Goal: Information Seeking & Learning: Learn about a topic

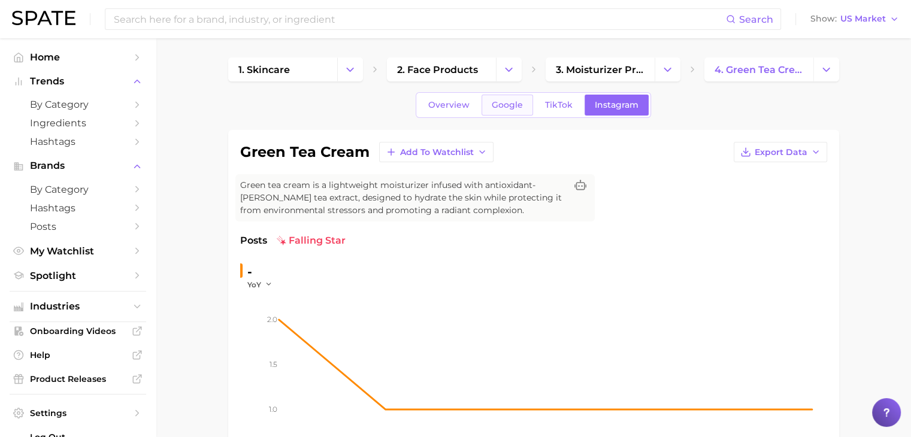
click at [496, 104] on span "Google" at bounding box center [507, 105] width 31 height 10
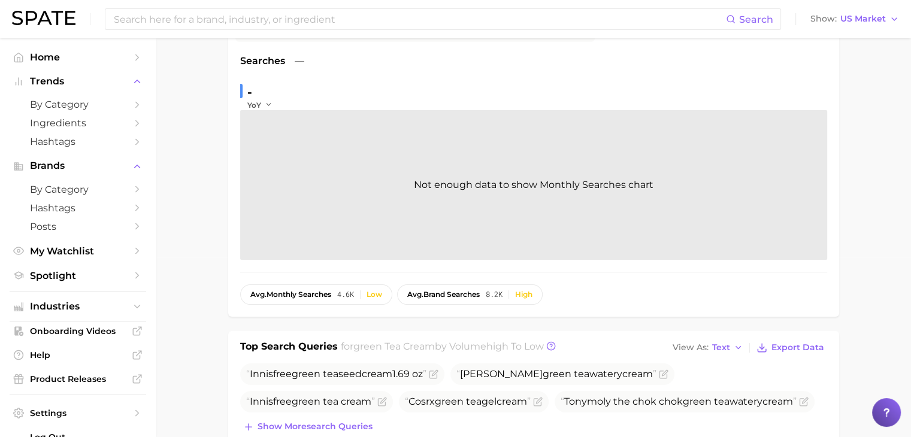
scroll to position [419, 0]
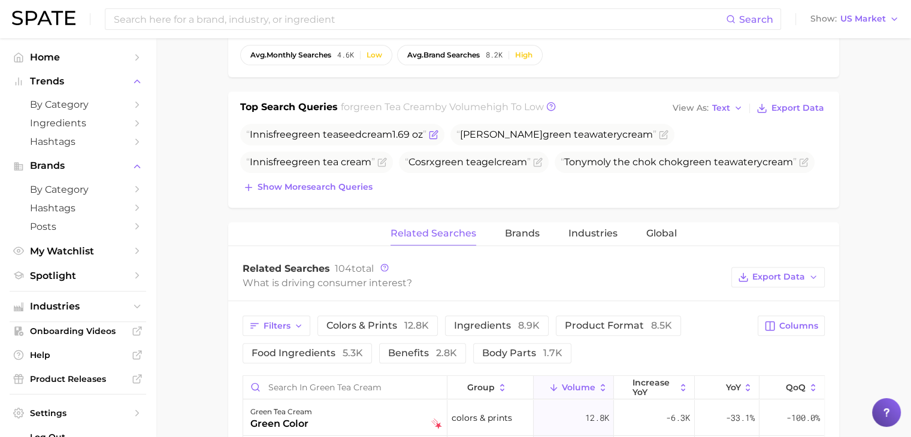
drag, startPoint x: 249, startPoint y: 132, endPoint x: 429, endPoint y: 134, distance: 179.6
click at [426, 134] on span "Innisfree green tea seed cream 1.69 oz" at bounding box center [336, 134] width 180 height 11
copy span "Innisfree green tea seed cream 1.69 oz"
drag, startPoint x: 469, startPoint y: 134, endPoint x: 631, endPoint y: 137, distance: 161.7
click at [631, 137] on span "[PERSON_NAME] green tea watery cream" at bounding box center [556, 134] width 200 height 11
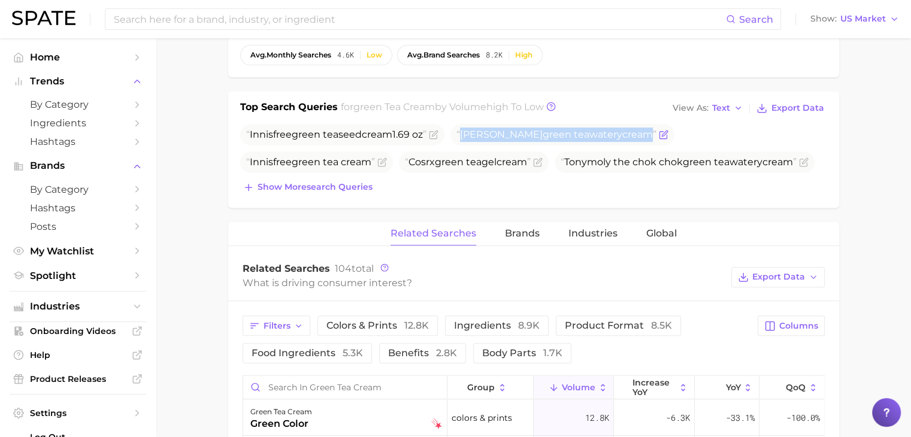
copy span "[PERSON_NAME] green tea watery cream"
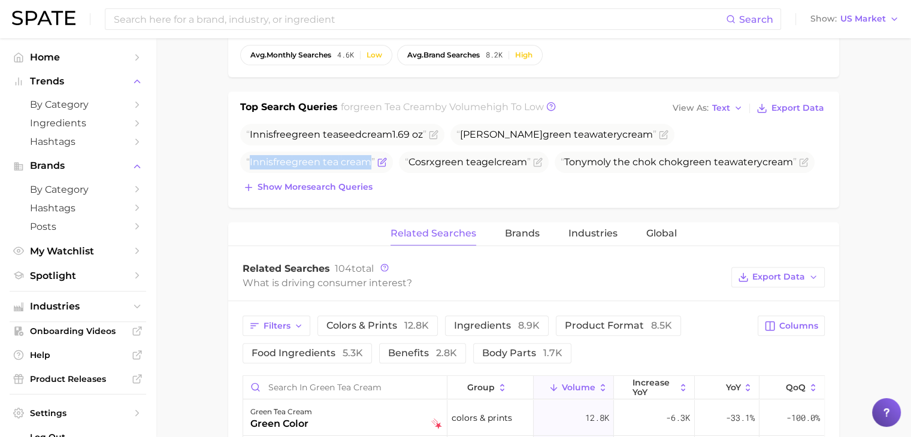
drag, startPoint x: 671, startPoint y: 134, endPoint x: 793, endPoint y: 139, distance: 121.7
click at [375, 156] on span "Innisfree green tea cream" at bounding box center [310, 161] width 129 height 11
copy span "Innisfree green tea cream"
drag, startPoint x: 249, startPoint y: 160, endPoint x: 373, endPoint y: 168, distance: 124.2
click at [405, 168] on span "Cosrx green tea gel cream" at bounding box center [468, 162] width 126 height 14
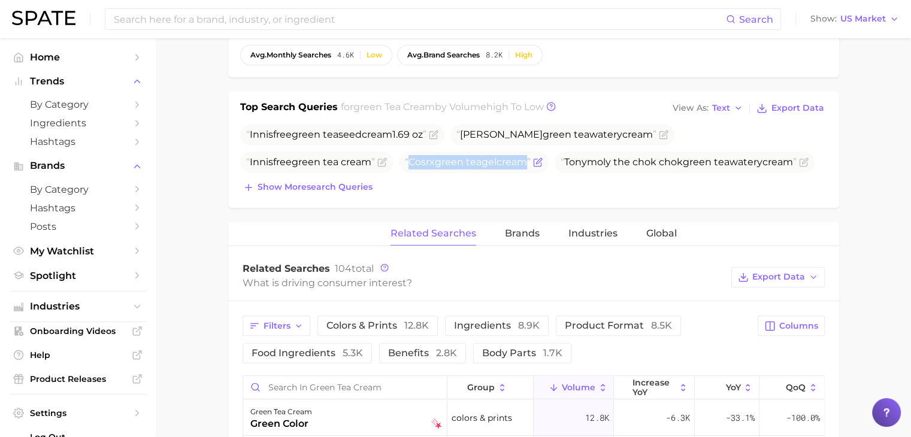
copy span "Cosrx green tea gel cream"
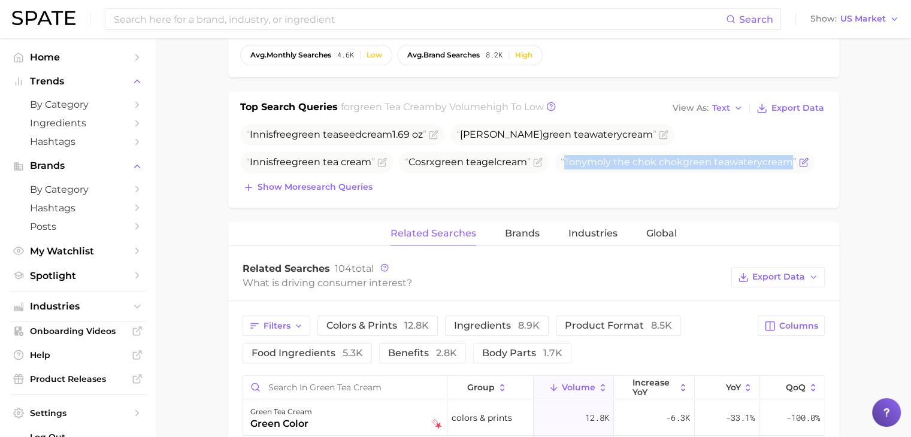
drag, startPoint x: 414, startPoint y: 160, endPoint x: 643, endPoint y: 165, distance: 228.8
click at [643, 165] on span "Tonymoly the chok [PERSON_NAME] tea watery cream" at bounding box center [678, 161] width 236 height 11
copy span "Tonymoly the chok [PERSON_NAME] tea watery cream"
